Goal: Task Accomplishment & Management: Use online tool/utility

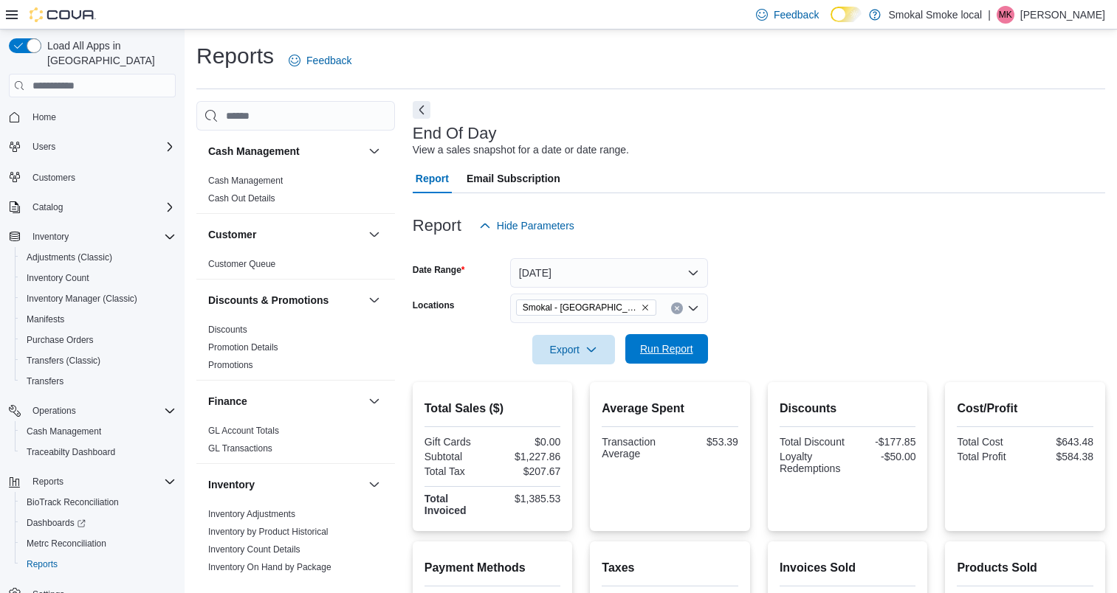
scroll to position [283, 0]
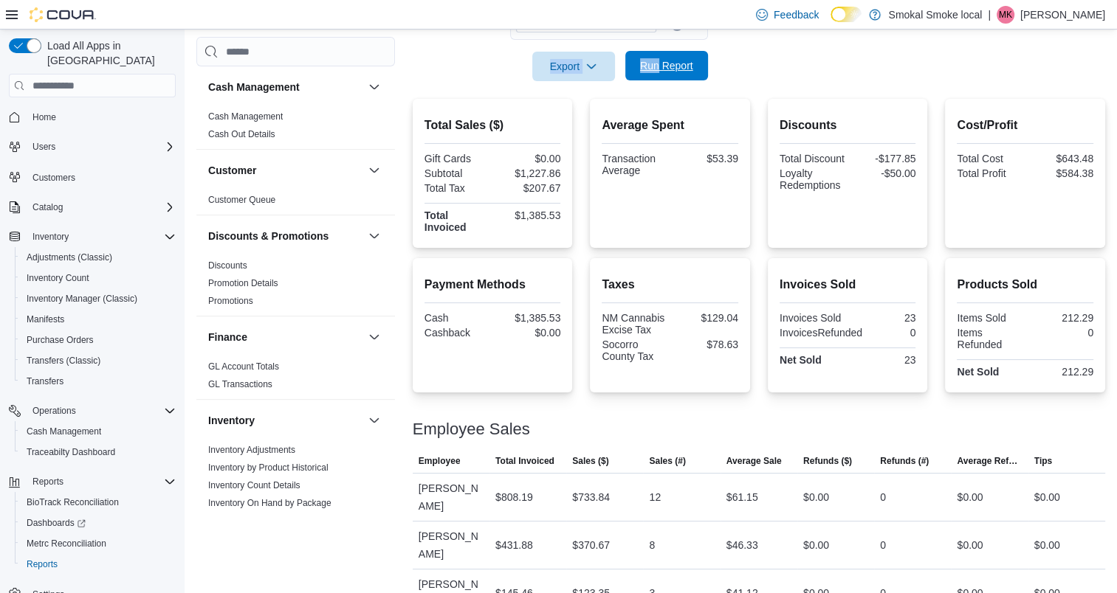
click at [664, 58] on span "Run Report" at bounding box center [666, 66] width 65 height 30
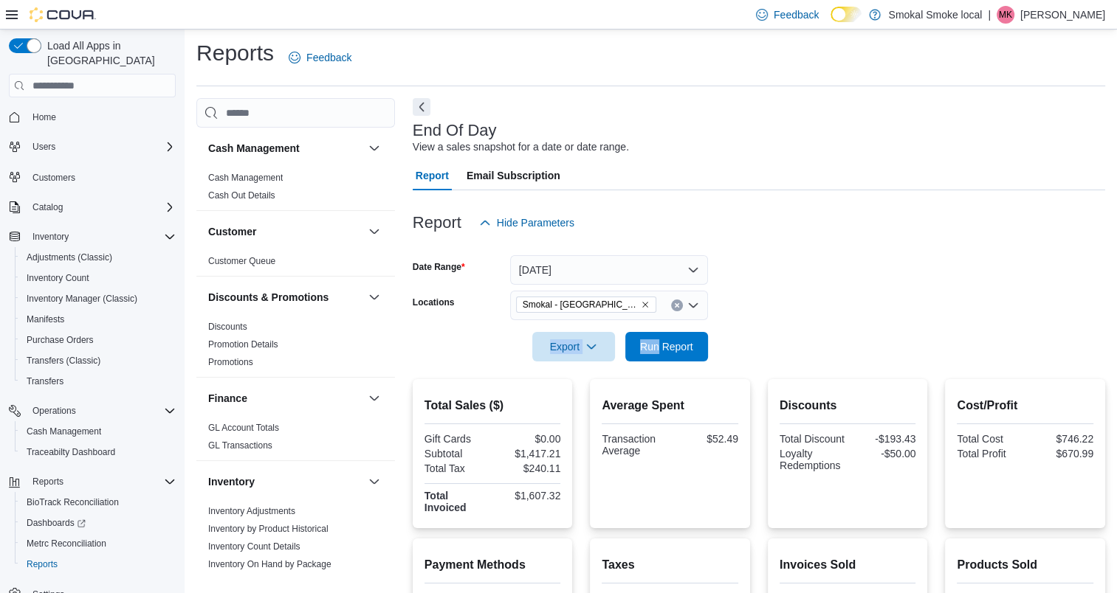
scroll to position [0, 0]
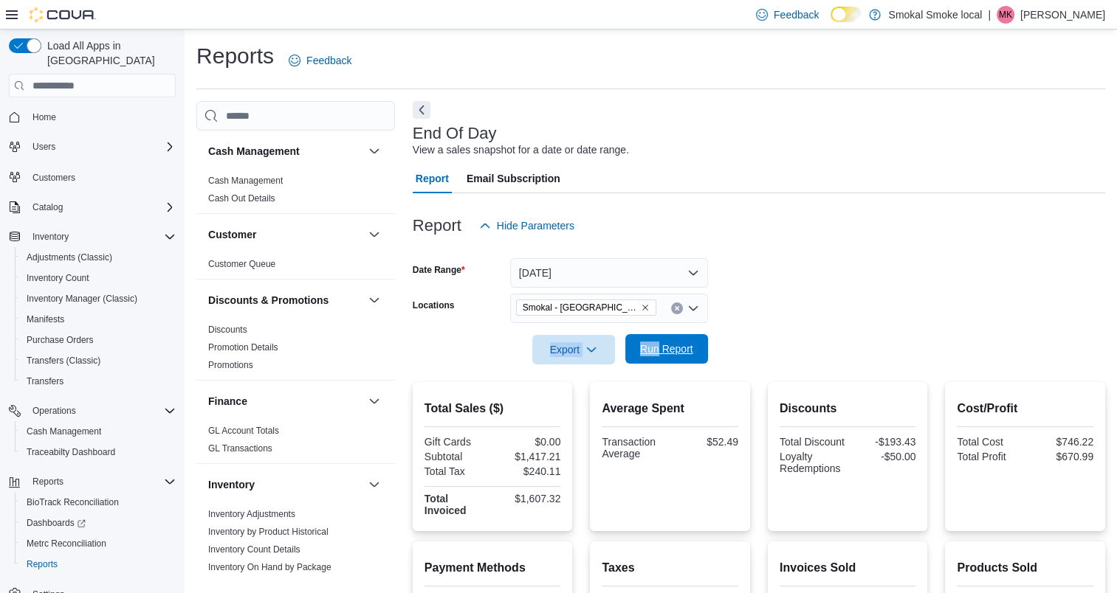
click at [678, 345] on span "Run Report" at bounding box center [666, 349] width 53 height 15
click at [590, 302] on span "Smokal - [GEOGRAPHIC_DATA]" at bounding box center [579, 307] width 115 height 15
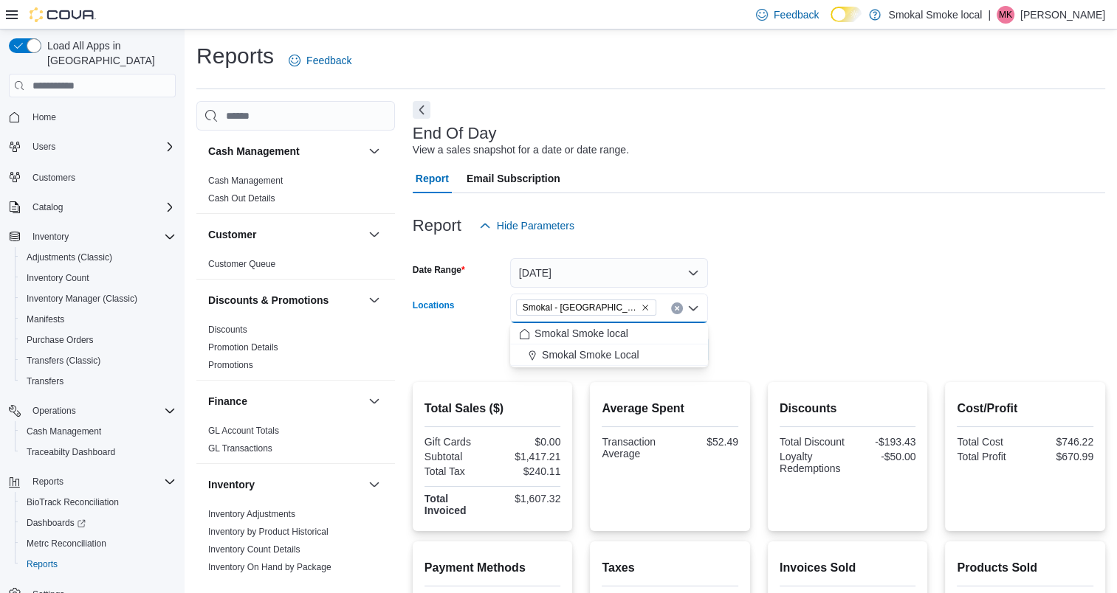
click at [597, 312] on span "Smokal - [GEOGRAPHIC_DATA]" at bounding box center [585, 307] width 127 height 15
click at [641, 311] on icon "Remove Smokal - Socorro from selection in this group" at bounding box center [645, 307] width 9 height 9
click at [630, 372] on span "Smokal Smoke Local" at bounding box center [590, 376] width 97 height 15
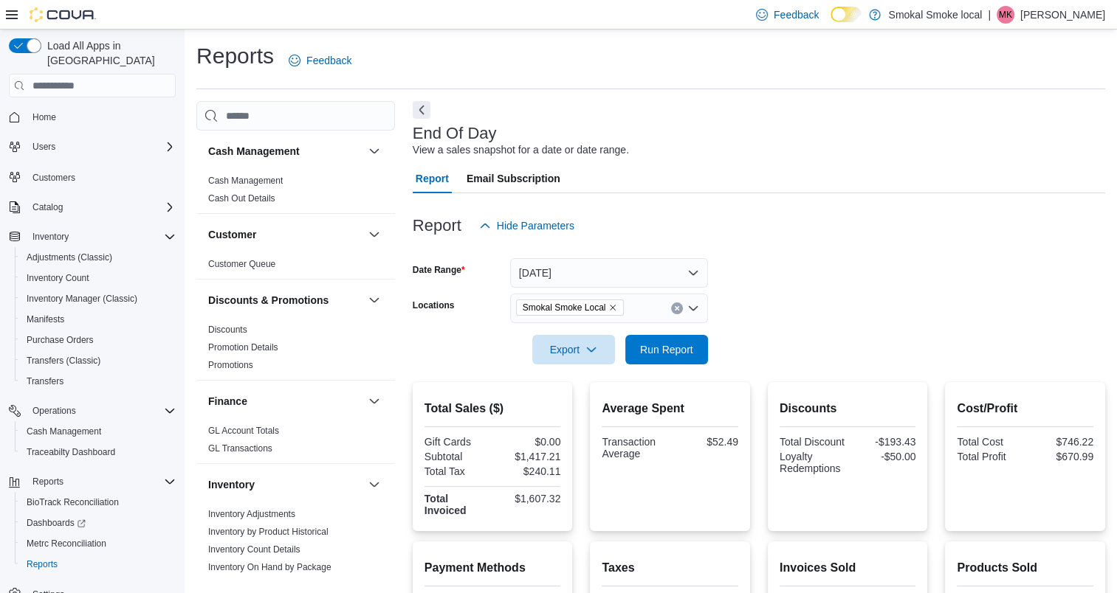
click at [759, 316] on form "Date Range [DATE] Locations [GEOGRAPHIC_DATA] Smoke Local Export Run Report" at bounding box center [759, 303] width 692 height 124
click at [649, 359] on span "Run Report" at bounding box center [666, 349] width 65 height 30
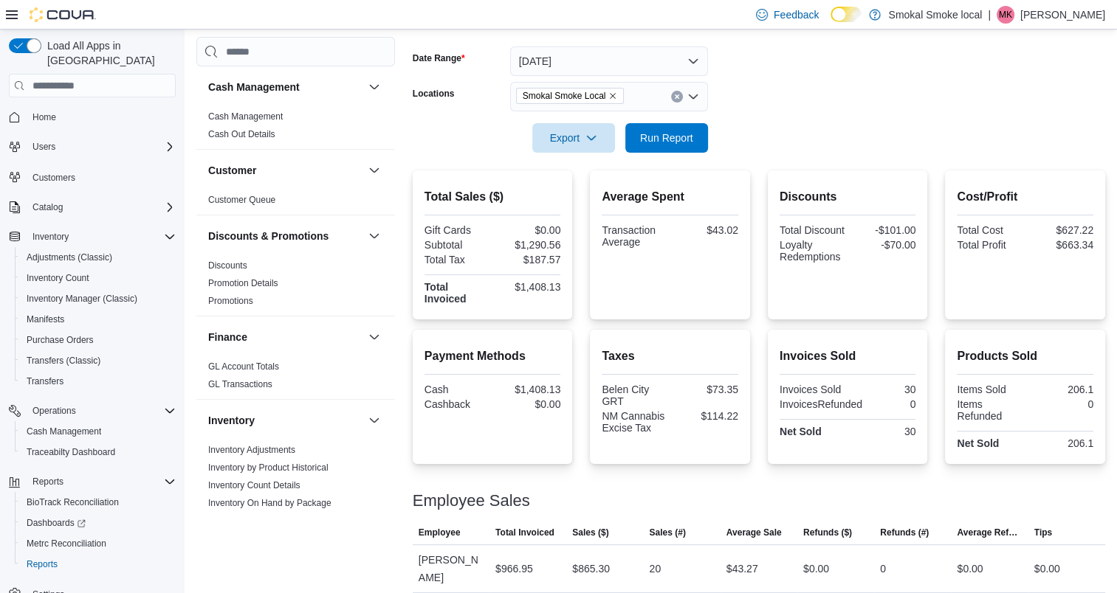
scroll to position [272, 0]
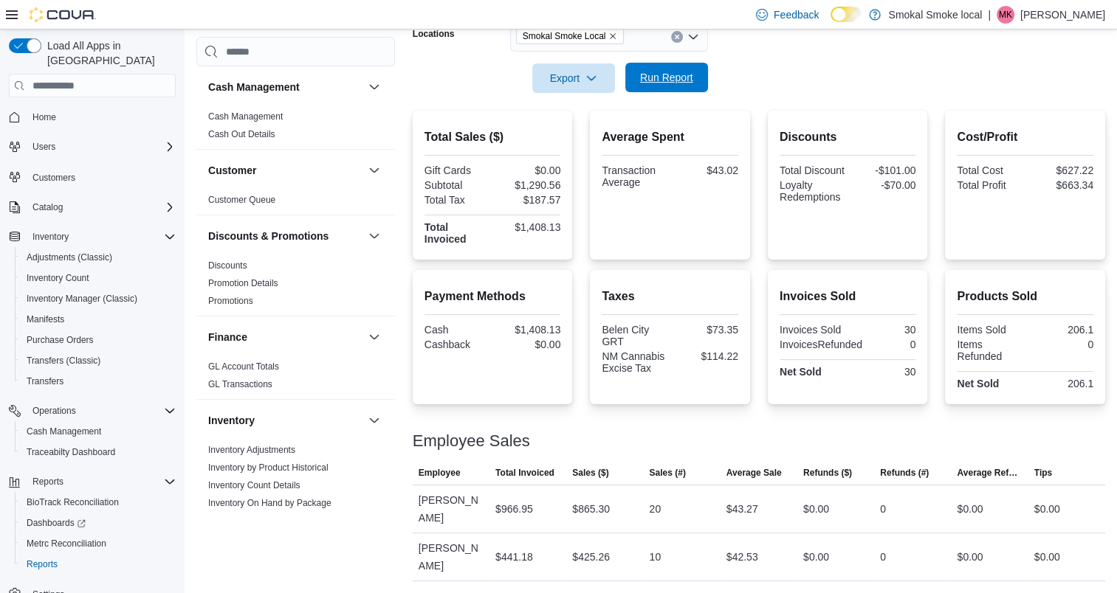
click at [660, 83] on span "Run Report" at bounding box center [666, 77] width 53 height 15
